Goal: Find specific page/section: Find specific page/section

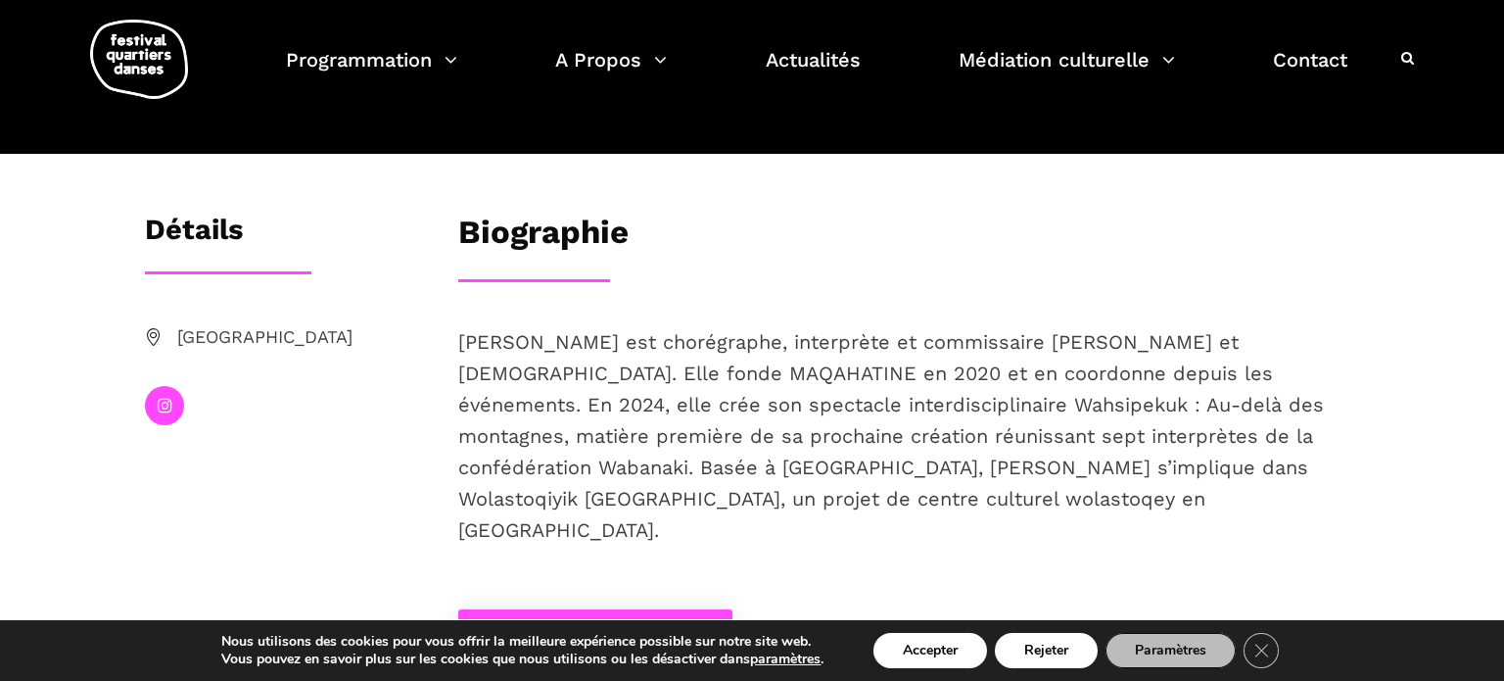
scroll to position [230, 0]
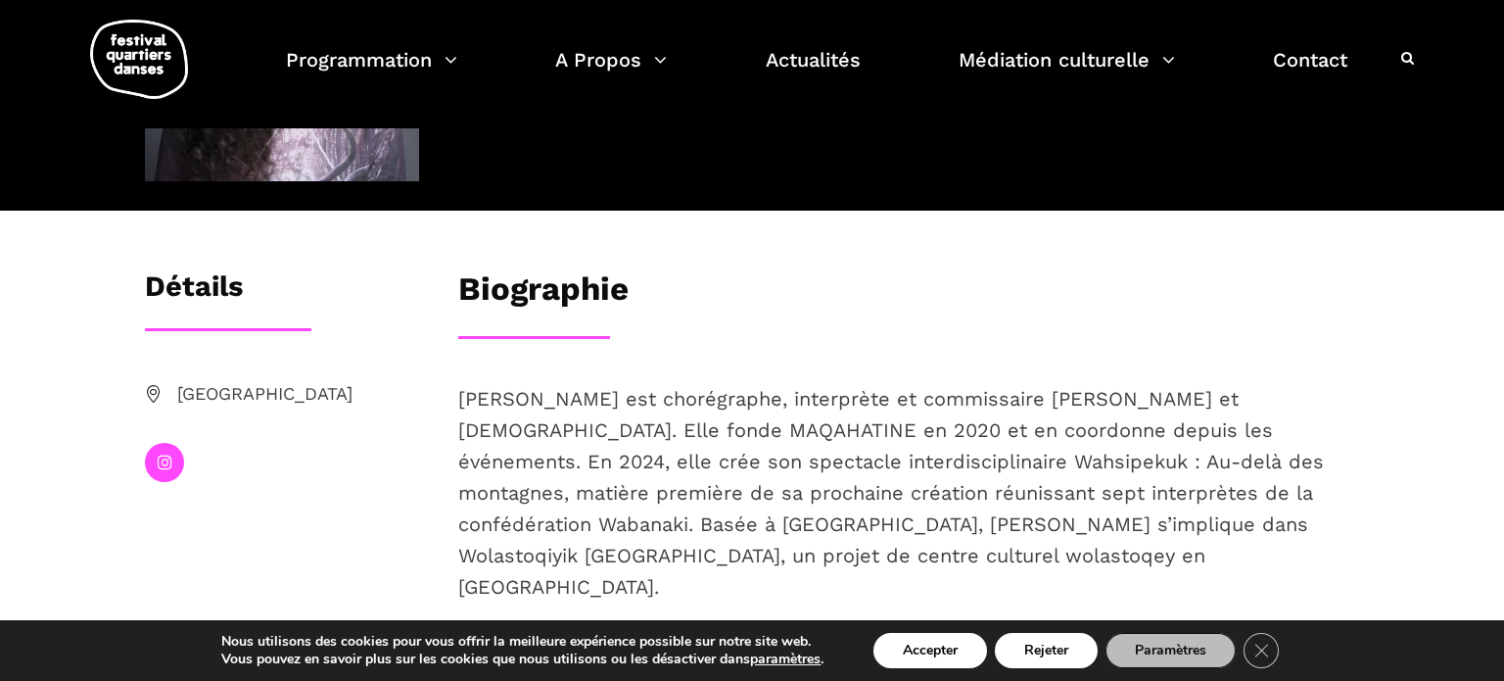
click at [771, 448] on p "Ivanie Aubin-Malo est chorégraphe, interprète et commissaire wolastoq et québéc…" at bounding box center [908, 492] width 901 height 219
click at [594, 435] on span "Ivanie Aubin-Malo est chorégraphe, interprète et commissaire wolastoq et québéc…" at bounding box center [891, 493] width 866 height 212
click at [533, 500] on span "Ivanie Aubin-Malo est chorégraphe, interprète et commissaire wolastoq et québéc…" at bounding box center [891, 493] width 866 height 212
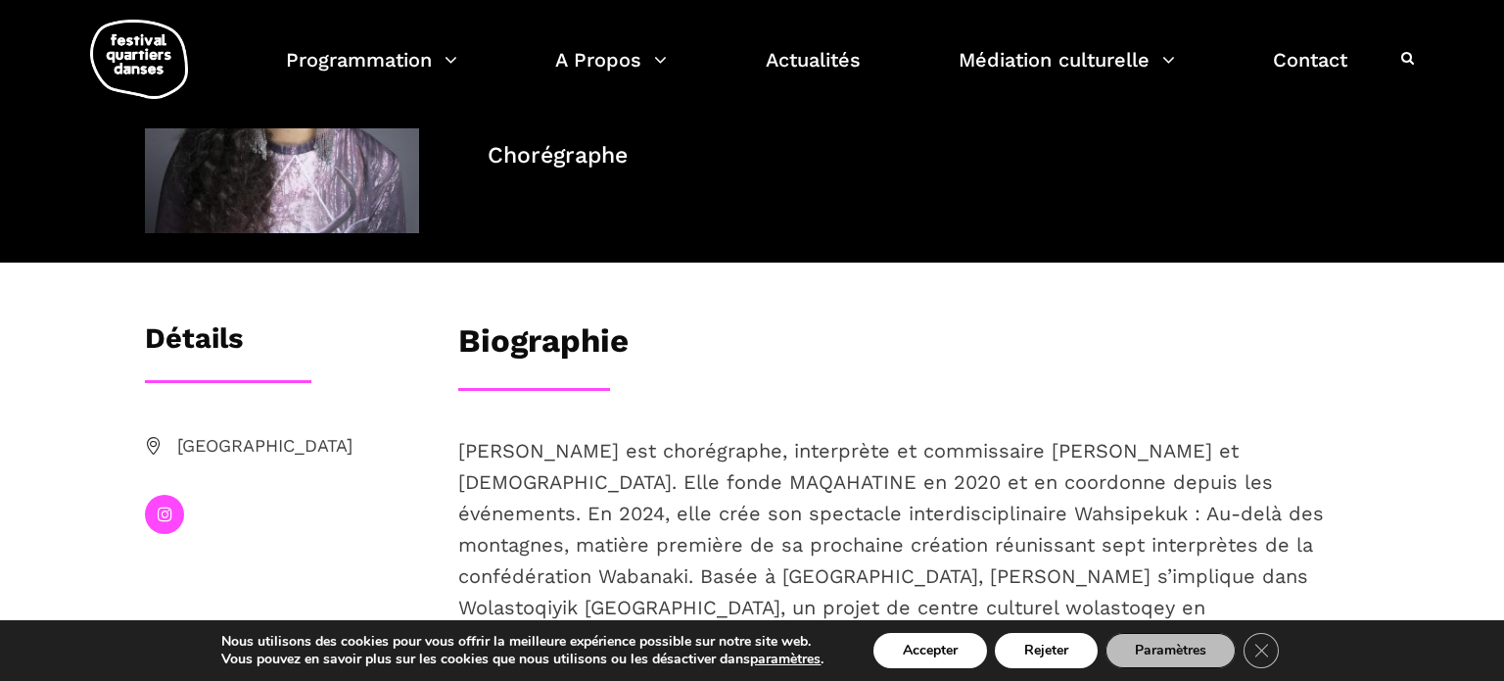
scroll to position [154, 0]
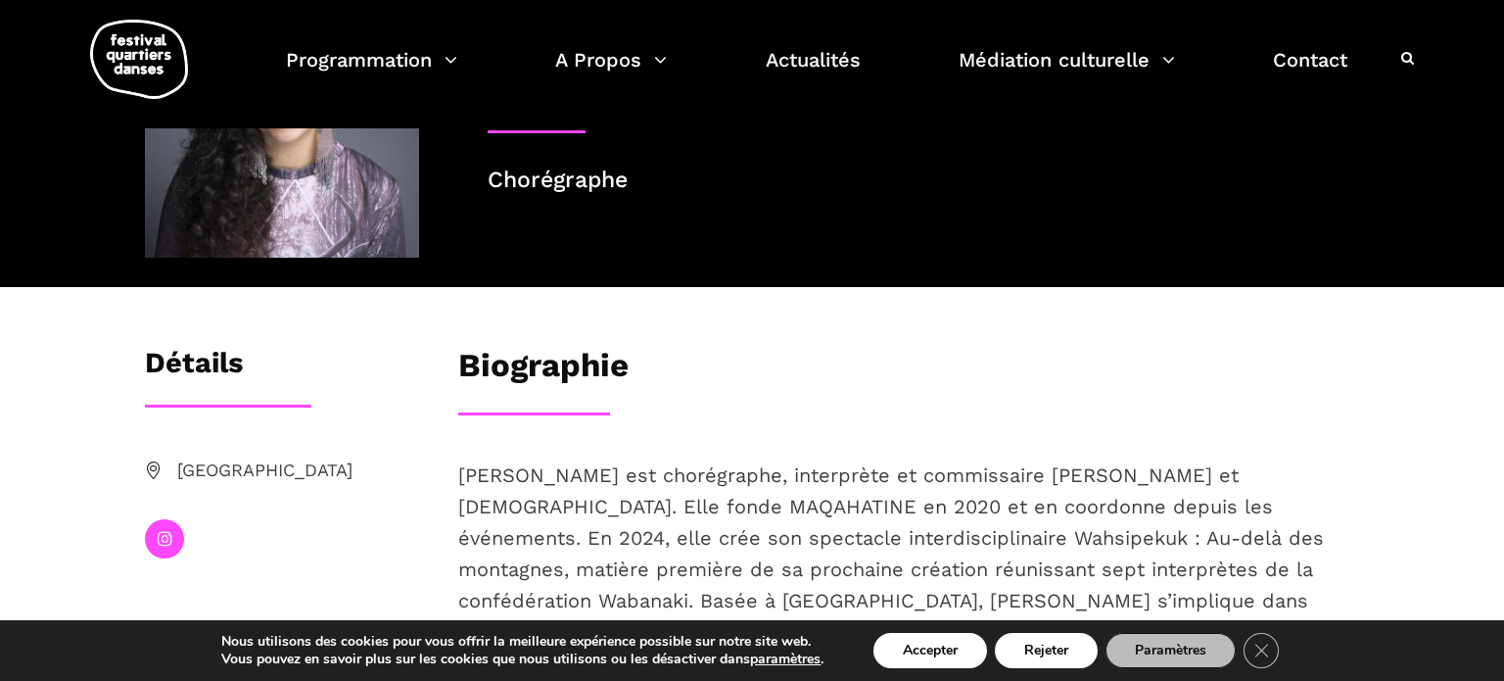
click at [227, 356] on h3 "Détails" at bounding box center [194, 370] width 98 height 49
click at [221, 362] on h3 "Détails" at bounding box center [194, 370] width 98 height 49
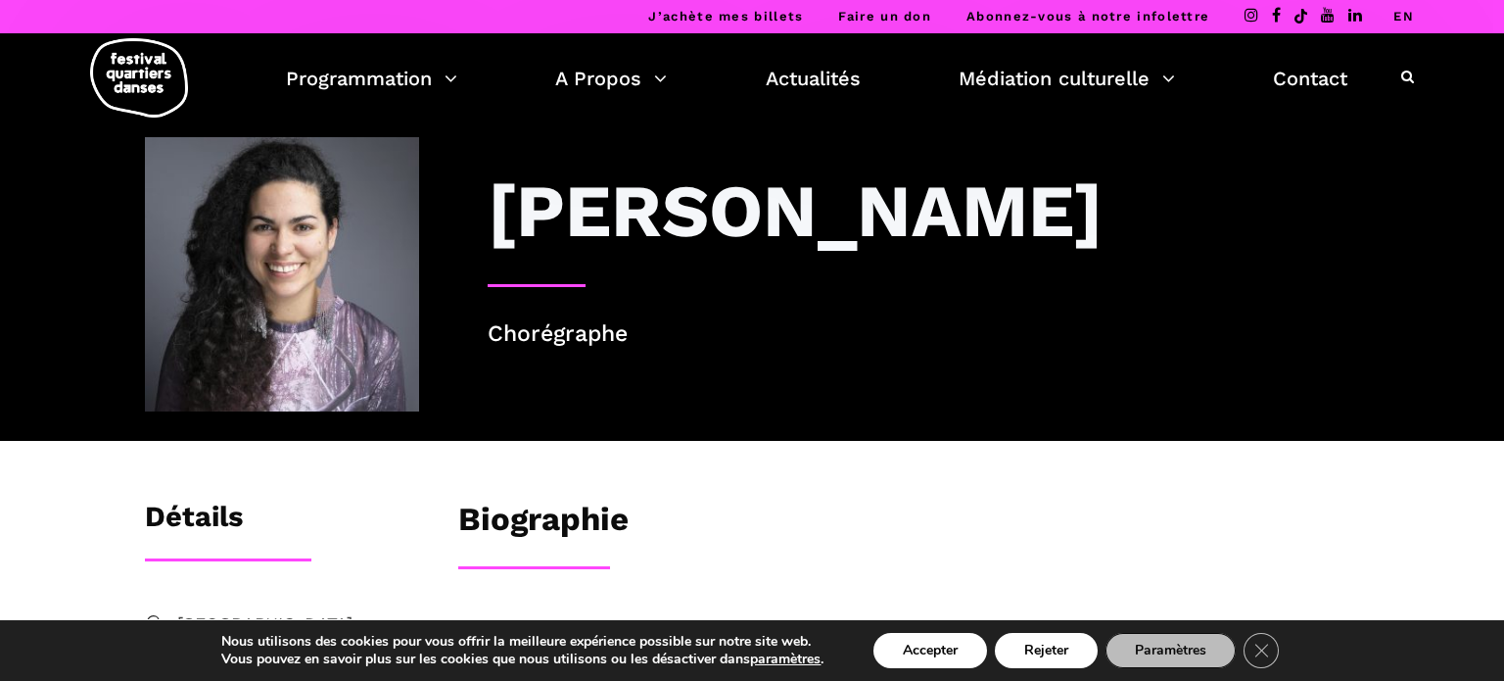
click at [777, 223] on h3 "Ivanie Aubin-Malo" at bounding box center [795, 210] width 615 height 88
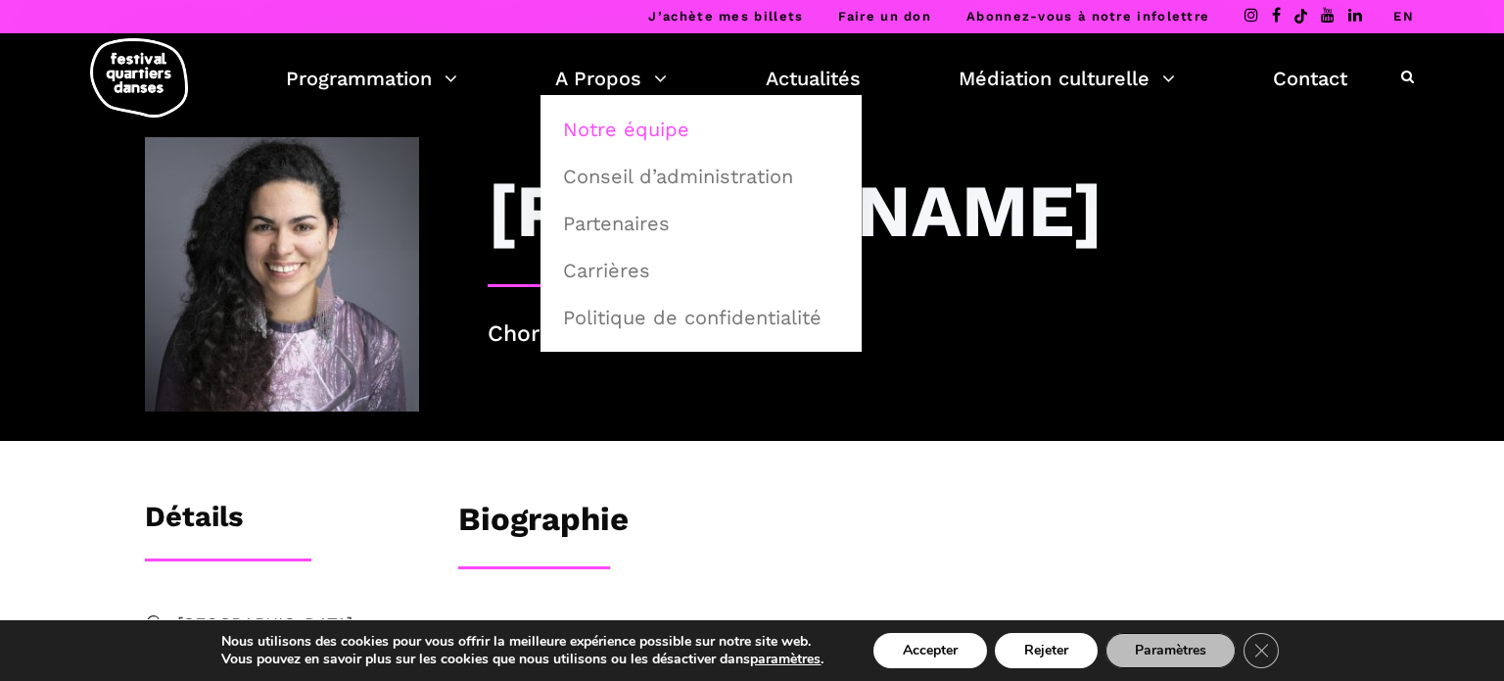
click at [619, 134] on link "Notre équipe" at bounding box center [701, 129] width 300 height 45
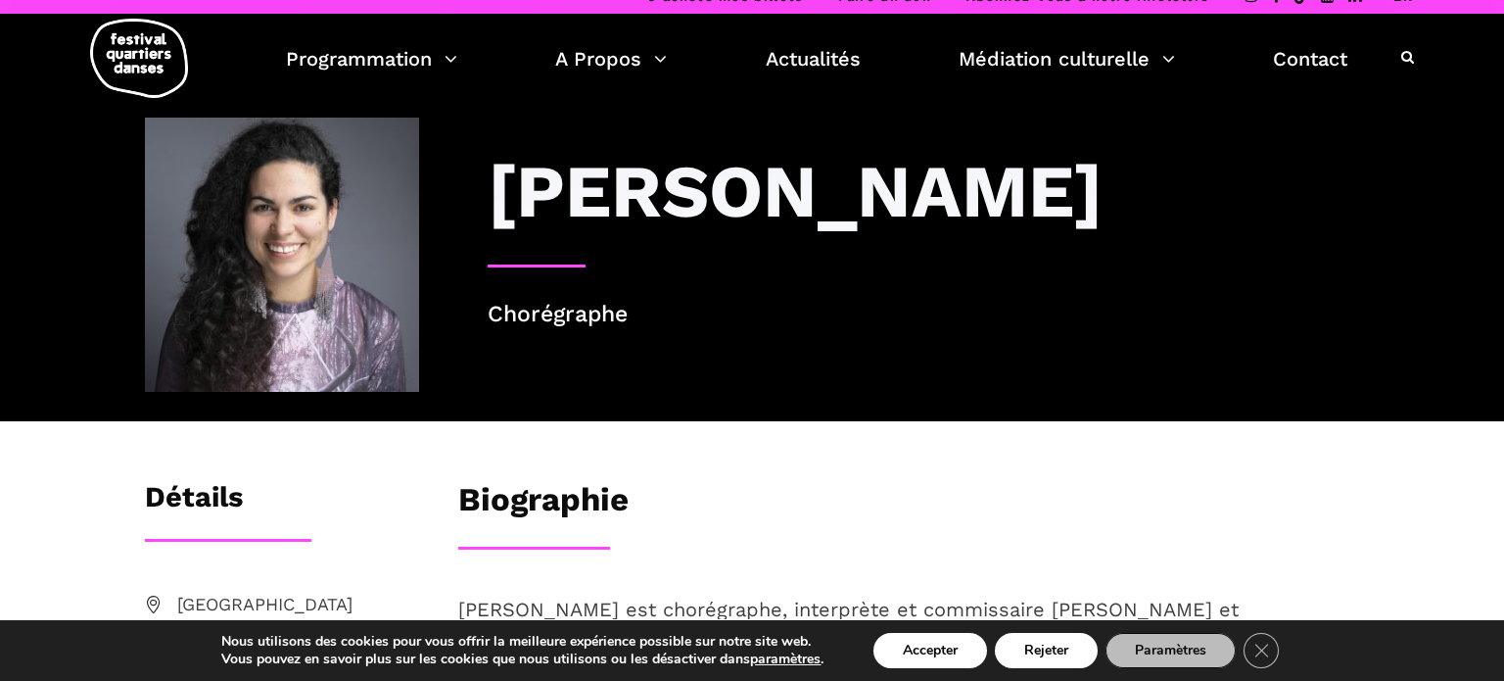
scroll to position [16, 0]
